Goal: Information Seeking & Learning: Understand process/instructions

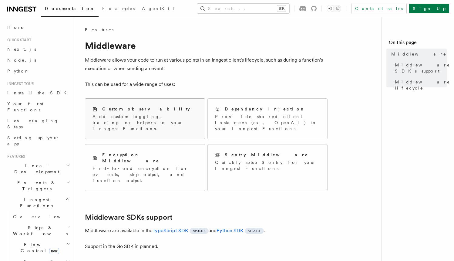
click at [146, 106] on div "Custom observability Add custom logging, tracing or helpers to your Inngest Fun…" at bounding box center [145, 119] width 120 height 40
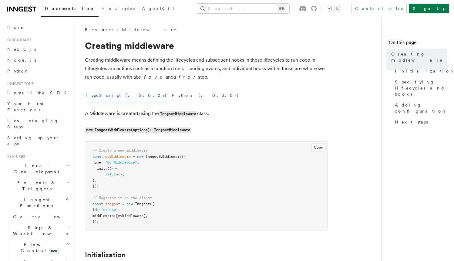
click at [153, 115] on p "A Middleware is created using the InngestMiddleware class." at bounding box center [206, 113] width 243 height 9
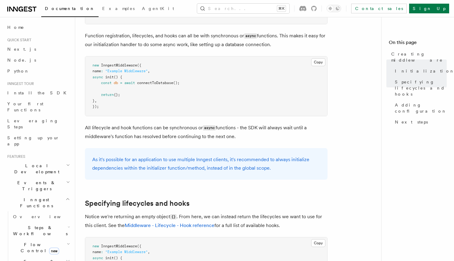
scroll to position [337, 0]
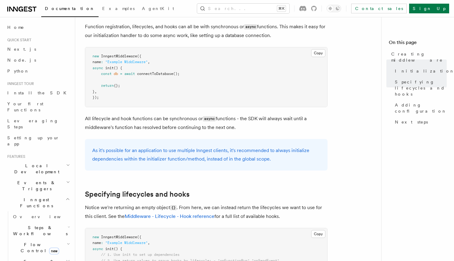
click at [172, 90] on pre "new InngestMiddleware ({ name : "Example Middleware" , async init () { const db…" at bounding box center [206, 76] width 242 height 59
click at [172, 93] on pre "new InngestMiddleware ({ name : "Example Middleware" , async init () { const db…" at bounding box center [206, 76] width 242 height 59
click at [267, 123] on p "All lifecycle and hook functions can be synchronous or async functions - the SD…" at bounding box center [206, 122] width 243 height 17
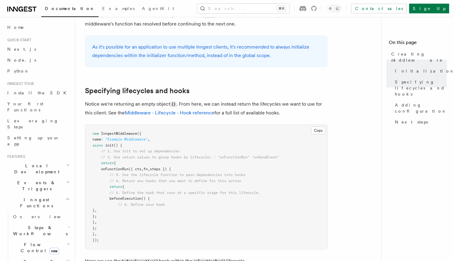
scroll to position [443, 0]
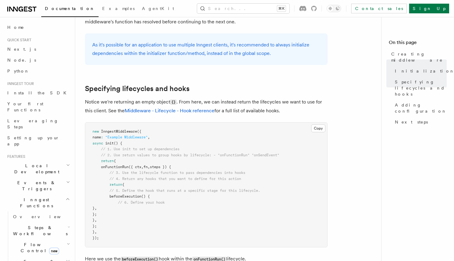
click at [294, 91] on h2 "Specifying lifecycles and hooks" at bounding box center [206, 88] width 243 height 8
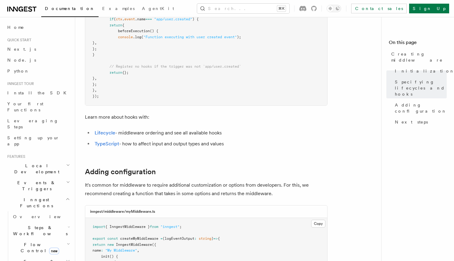
scroll to position [733, 0]
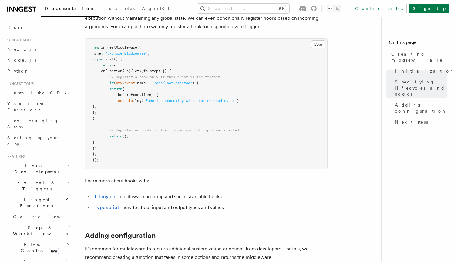
click at [166, 189] on article "Features Middleware Creating middleware Creating middleware means defining the …" at bounding box center [231, 72] width 292 height 1557
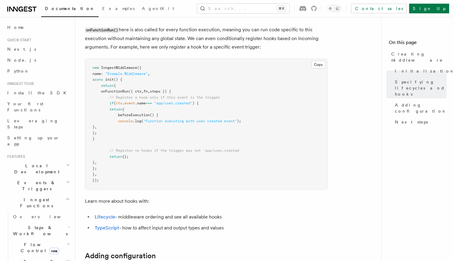
scroll to position [711, 0]
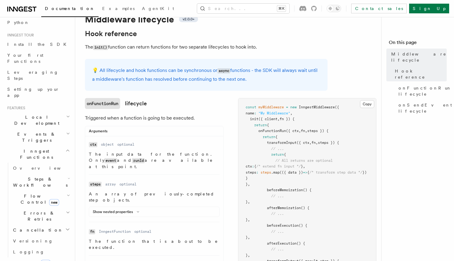
scroll to position [50, 0]
click at [412, 85] on span "onFunctionRun lifecycle" at bounding box center [425, 91] width 53 height 12
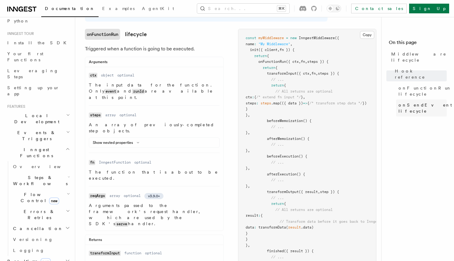
click at [412, 102] on span "onSendEvent lifecycle" at bounding box center [425, 108] width 53 height 12
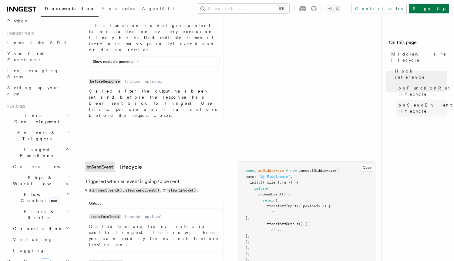
scroll to position [688, 0]
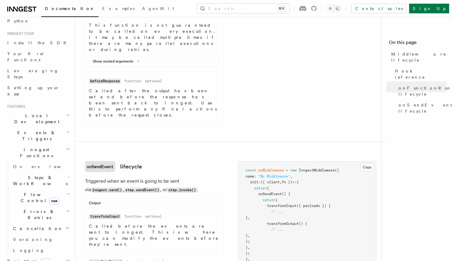
click at [232, 161] on div "onSendEvent lifecycle Triggered when an event is going to be sent via inngest.s…" at bounding box center [231, 232] width 292 height 142
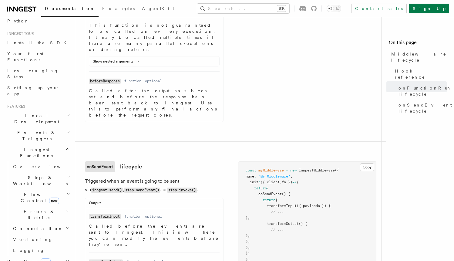
click at [232, 161] on div "onSendEvent lifecycle Triggered when an event is going to be sent via inngest.s…" at bounding box center [231, 232] width 292 height 142
click at [231, 161] on div "onSendEvent lifecycle Triggered when an event is going to be sent via inngest.s…" at bounding box center [231, 232] width 292 height 142
click at [229, 161] on div "onSendEvent lifecycle Triggered when an event is going to be sent via inngest.s…" at bounding box center [231, 232] width 292 height 142
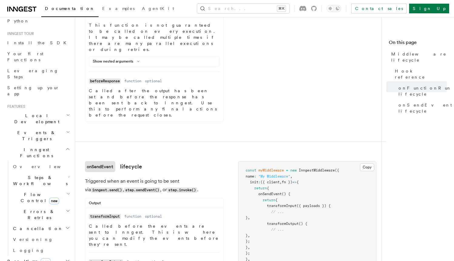
click at [229, 161] on div "onSendEvent lifecycle Triggered when an event is going to be sent via inngest.s…" at bounding box center [231, 232] width 292 height 142
click at [228, 161] on div "onSendEvent lifecycle Triggered when an event is going to be sent via inngest.s…" at bounding box center [231, 232] width 292 height 142
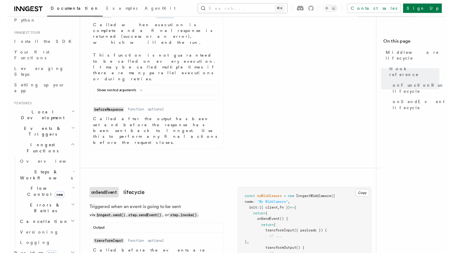
scroll to position [676, 0]
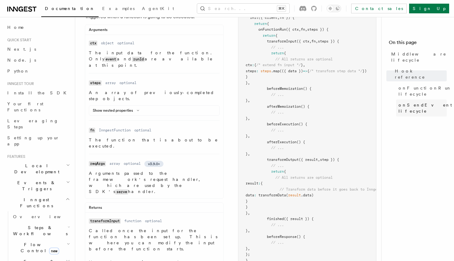
click at [412, 100] on link "onSendEvent lifecycle" at bounding box center [421, 108] width 51 height 17
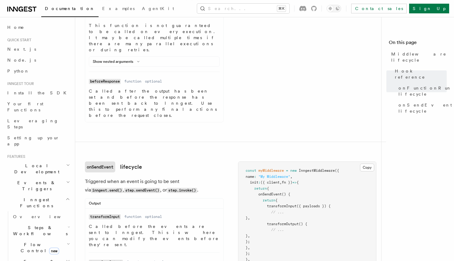
scroll to position [688, 0]
click at [286, 161] on pre "const myMiddleware = new InngestMiddleware ({ name : "My Middleware" , init : (…" at bounding box center [308, 217] width 138 height 113
click at [173, 223] on p "Called before the events are sent to Inngest. This is where you can modify the …" at bounding box center [154, 235] width 131 height 24
drag, startPoint x: 169, startPoint y: 96, endPoint x: 178, endPoint y: 96, distance: 9.4
click at [178, 223] on p "Called before the events are sent to Inngest. This is where you can modify the …" at bounding box center [154, 235] width 131 height 24
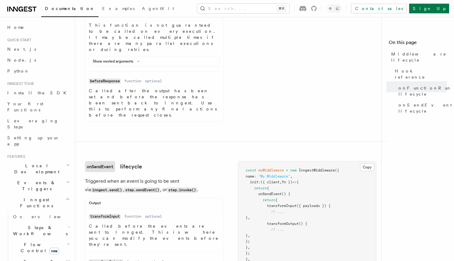
click at [171, 223] on p "Called before the events are sent to Inngest. This is where you can modify the …" at bounding box center [154, 235] width 131 height 24
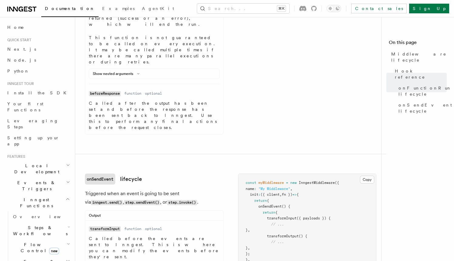
scroll to position [675, 0]
